Goal: Use online tool/utility: Utilize a website feature to perform a specific function

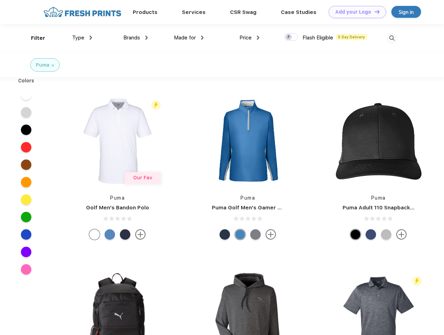
scroll to position [0, 0]
click at [355, 12] on link "Add your Logo Design Tool" at bounding box center [358, 12] width 58 height 12
click at [0, 0] on div "Design Tool" at bounding box center [0, 0] width 0 height 0
click at [374, 12] on link "Add your Logo Design Tool" at bounding box center [358, 12] width 58 height 12
click at [33, 38] on div "Filter" at bounding box center [38, 38] width 14 height 8
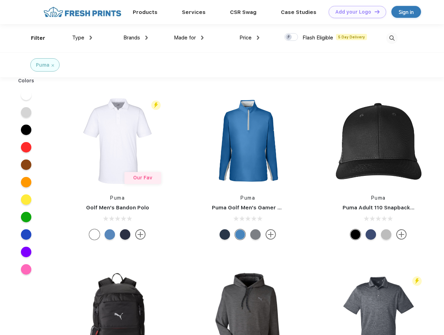
click at [82, 38] on span "Type" at bounding box center [78, 38] width 12 height 6
click at [136, 38] on span "Brands" at bounding box center [131, 38] width 17 height 6
click at [189, 38] on span "Made for" at bounding box center [185, 38] width 22 height 6
click at [250, 38] on span "Price" at bounding box center [246, 38] width 12 height 6
click at [292, 37] on div at bounding box center [292, 37] width 14 height 8
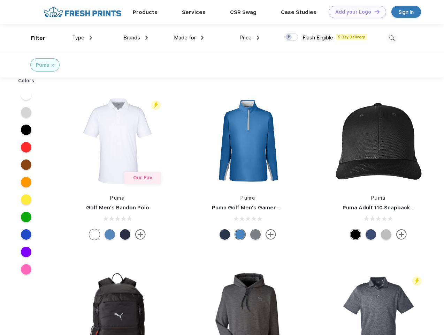
click at [289, 37] on input "checkbox" at bounding box center [287, 35] width 5 height 5
click at [392, 38] on img at bounding box center [392, 38] width 12 height 12
